Goal: Find specific fact: Find contact information

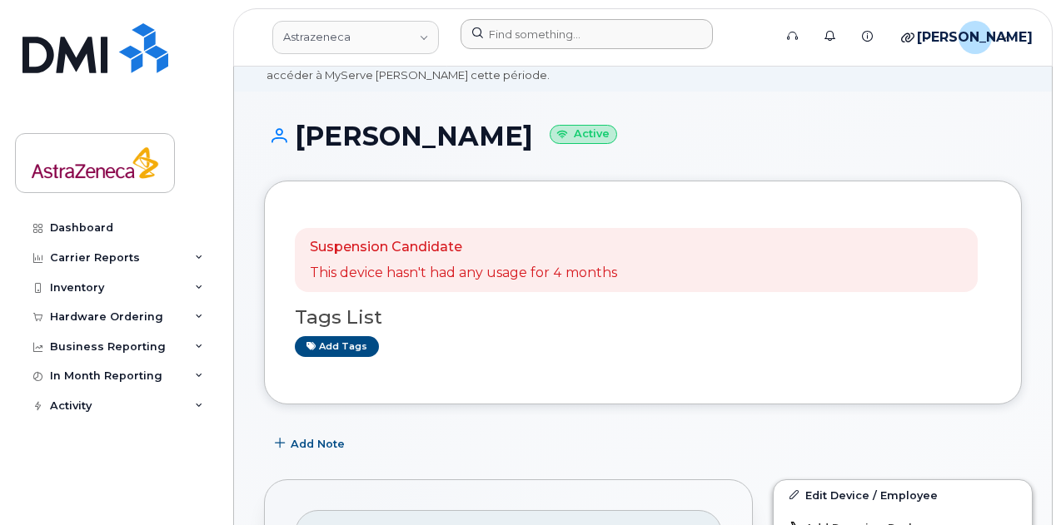
scroll to position [80, 0]
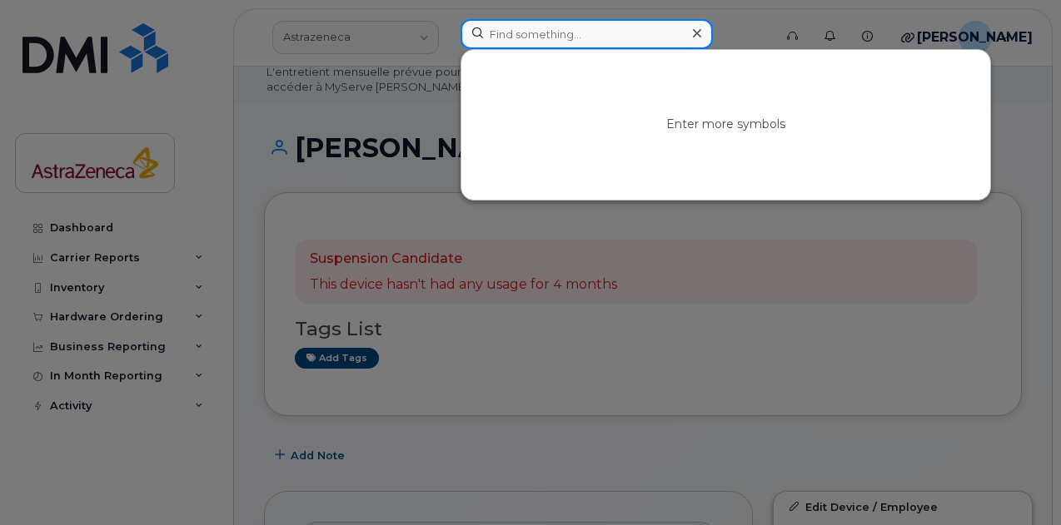
click at [545, 37] on input at bounding box center [586, 34] width 252 height 30
paste input "514-212-9702"
type input "514-212-9702"
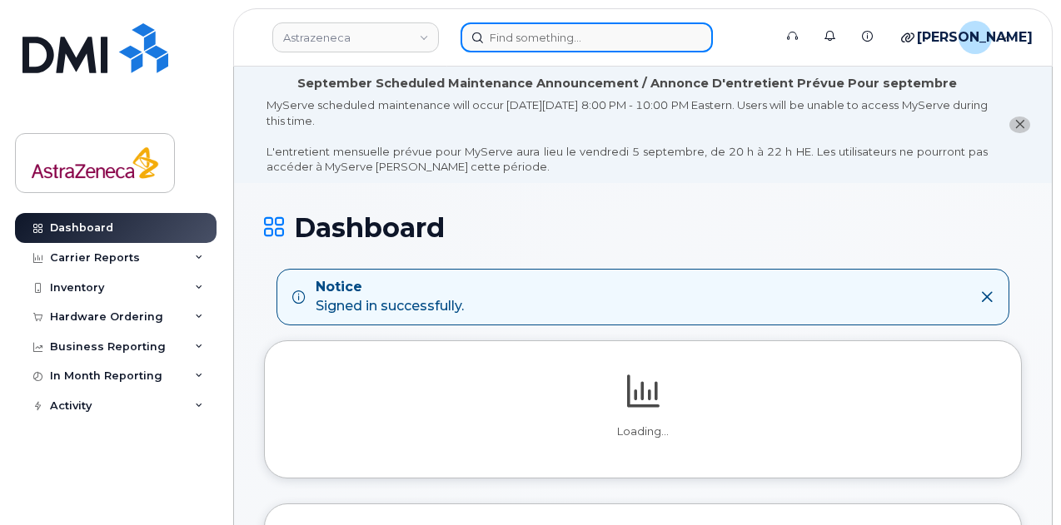
click at [545, 26] on input at bounding box center [586, 37] width 252 height 30
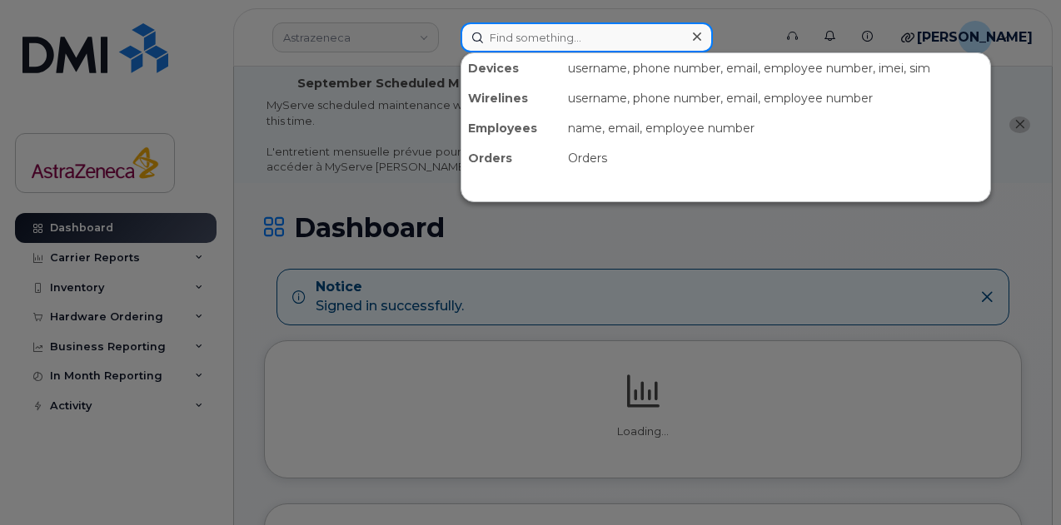
paste input "819-578-1568"
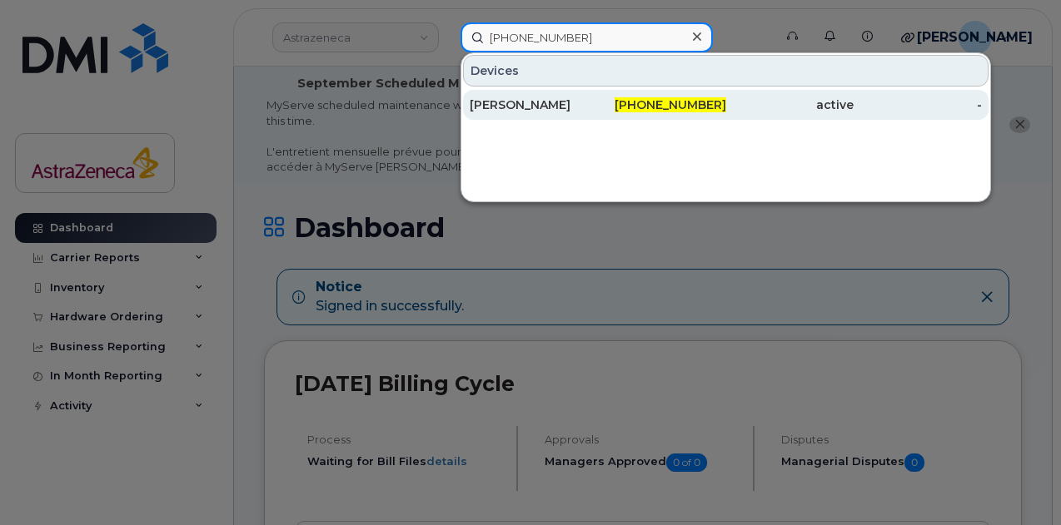
type input "819-578-1568"
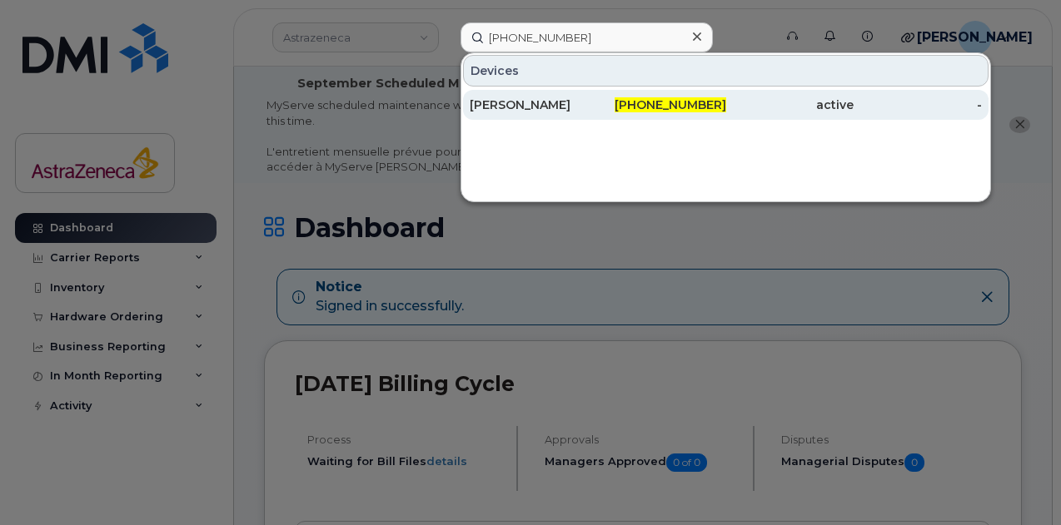
click at [560, 101] on div "Genevieve Beauchesne" at bounding box center [534, 105] width 128 height 17
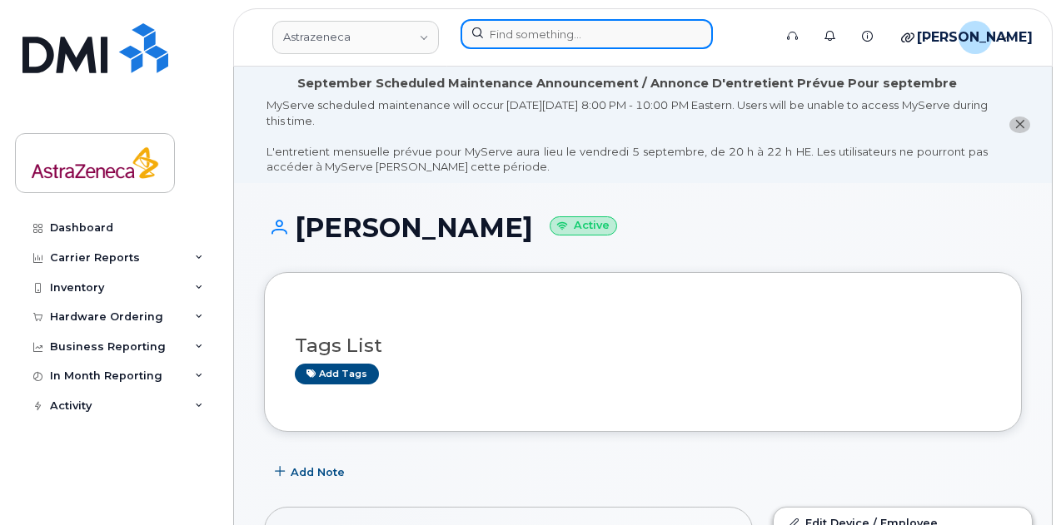
click at [520, 35] on input at bounding box center [586, 34] width 252 height 30
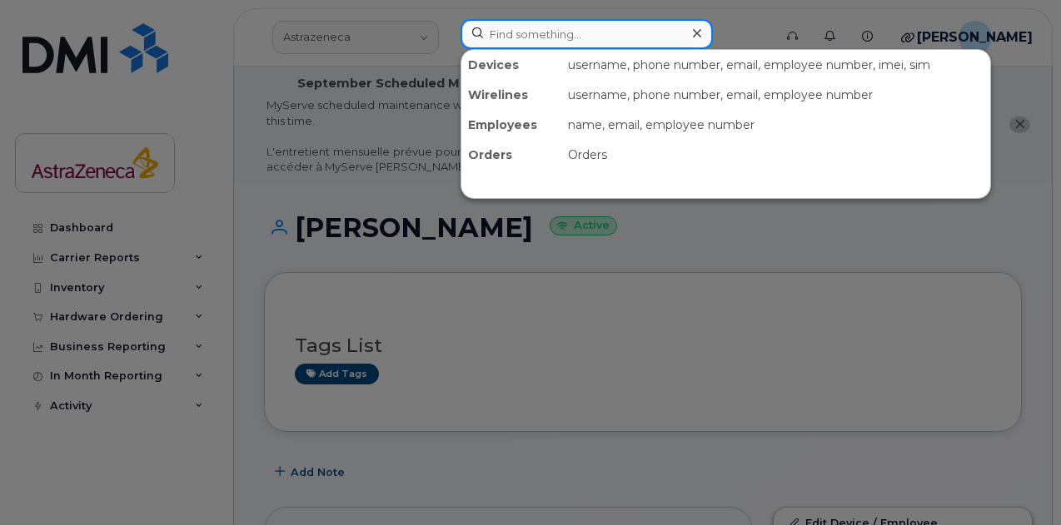
paste input "514-212-9702"
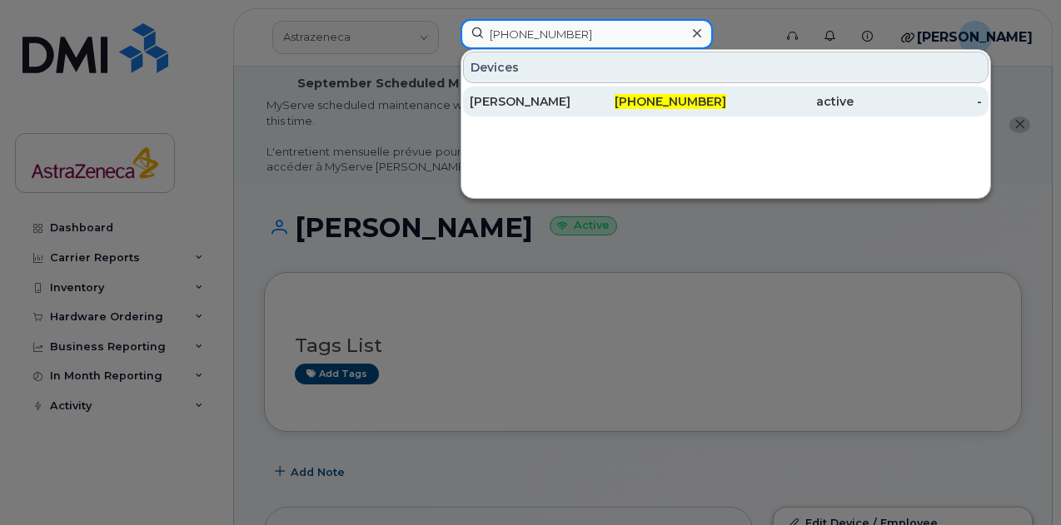
type input "514-212-9702"
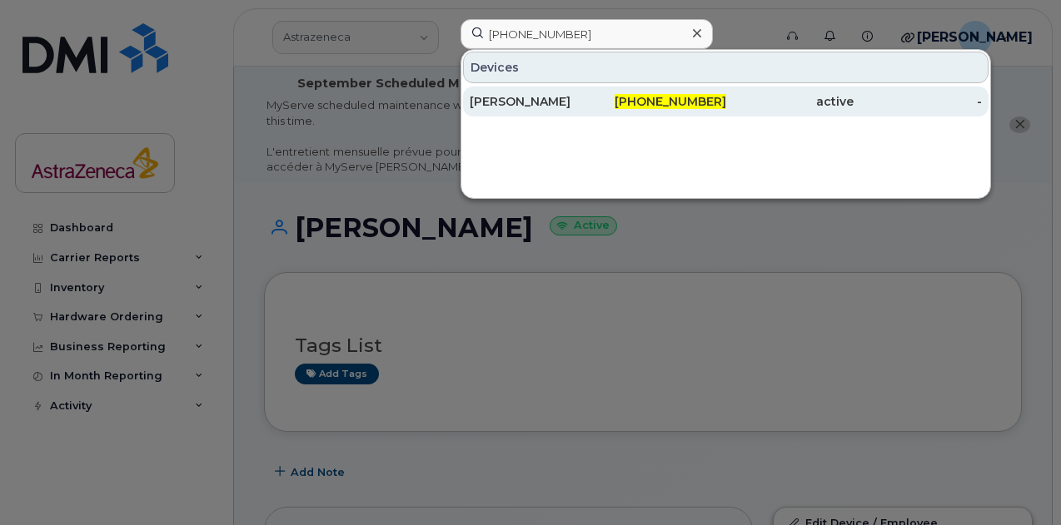
click at [540, 96] on div "[PERSON_NAME]" at bounding box center [534, 101] width 128 height 17
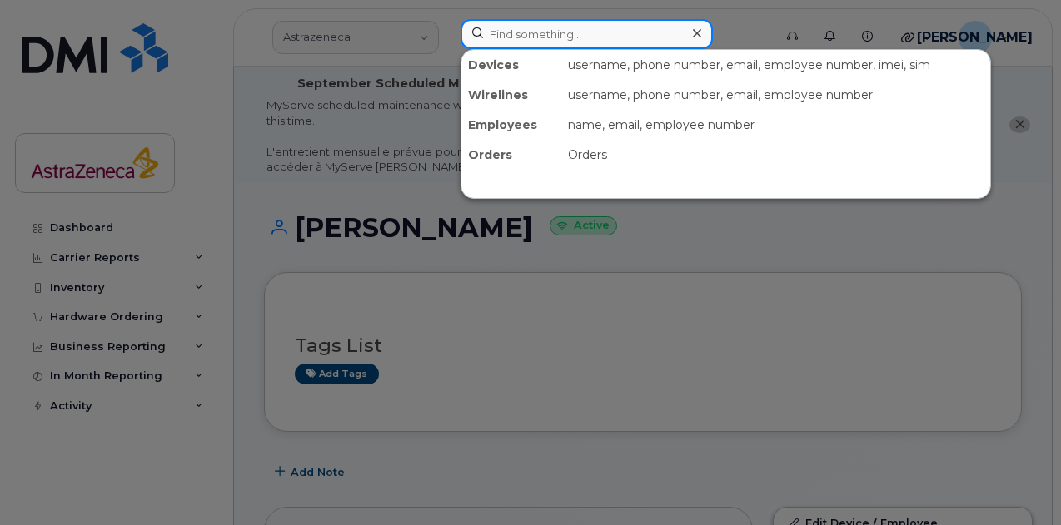
click at [522, 33] on input at bounding box center [586, 34] width 252 height 30
paste input "[PERSON_NAME]"
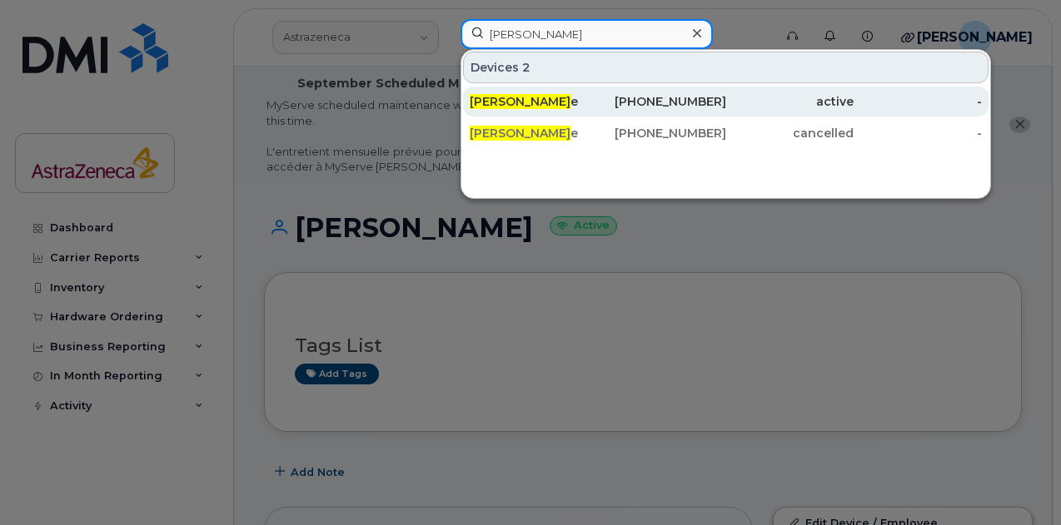
type input "GENEVIÈVE THISDAL"
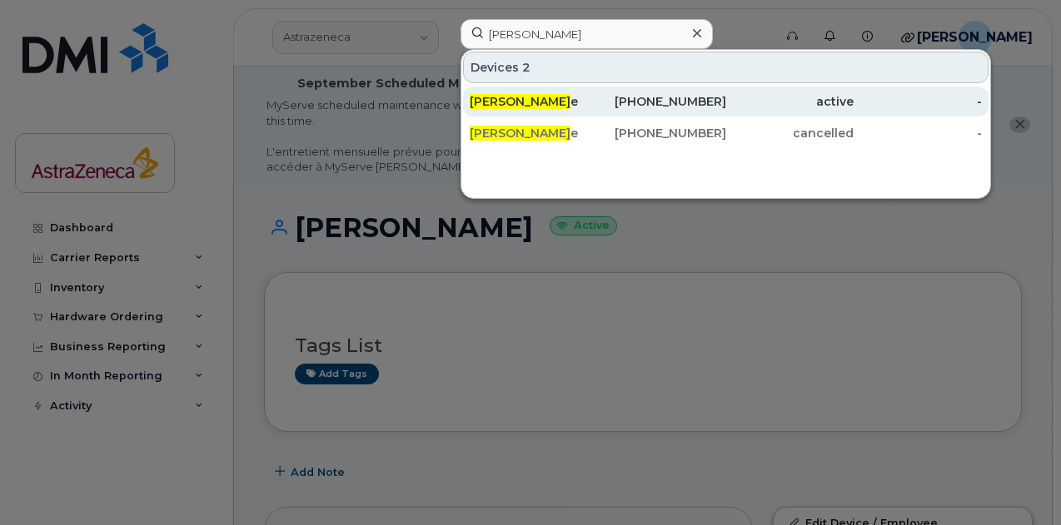
click at [547, 106] on span "Geneviève Thisdal" at bounding box center [520, 101] width 101 height 15
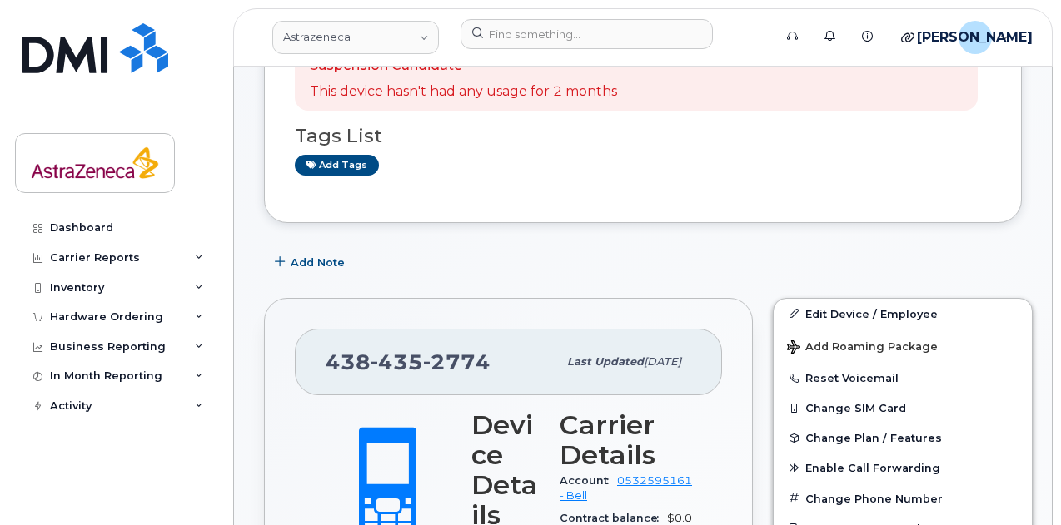
scroll to position [274, 0]
click at [423, 349] on span "435" at bounding box center [456, 361] width 67 height 25
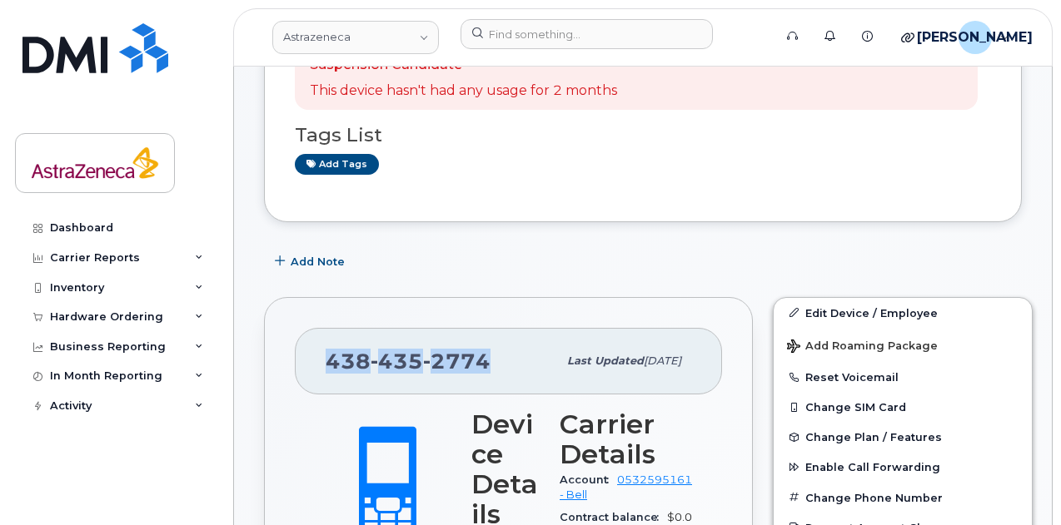
click at [423, 349] on span "435" at bounding box center [456, 361] width 67 height 25
copy span "[PHONE_NUMBER]"
